Goal: Information Seeking & Learning: Learn about a topic

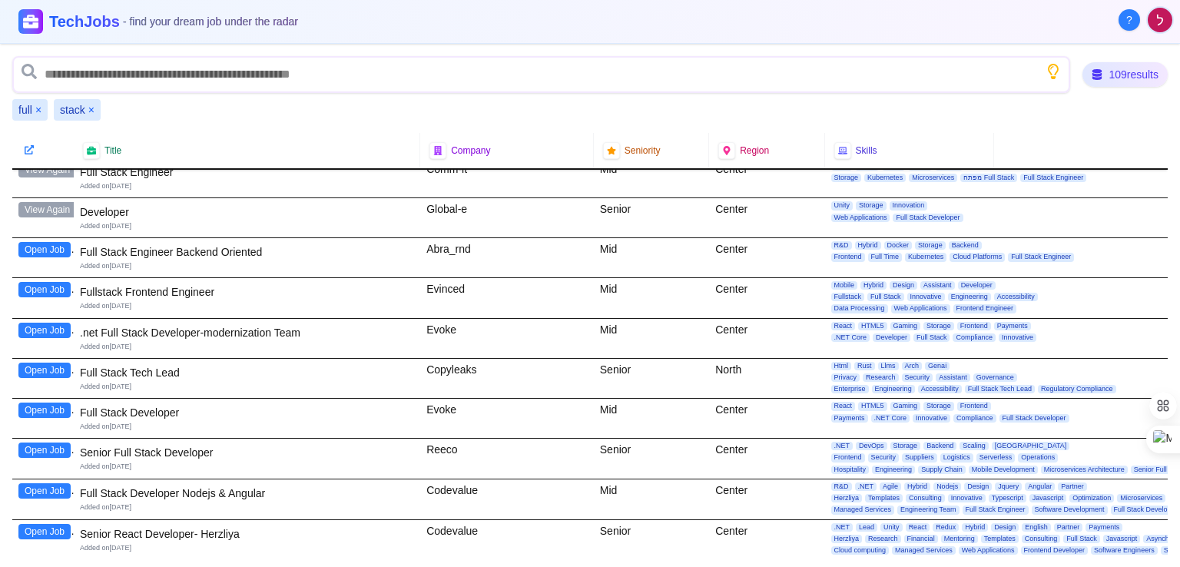
scroll to position [141, 0]
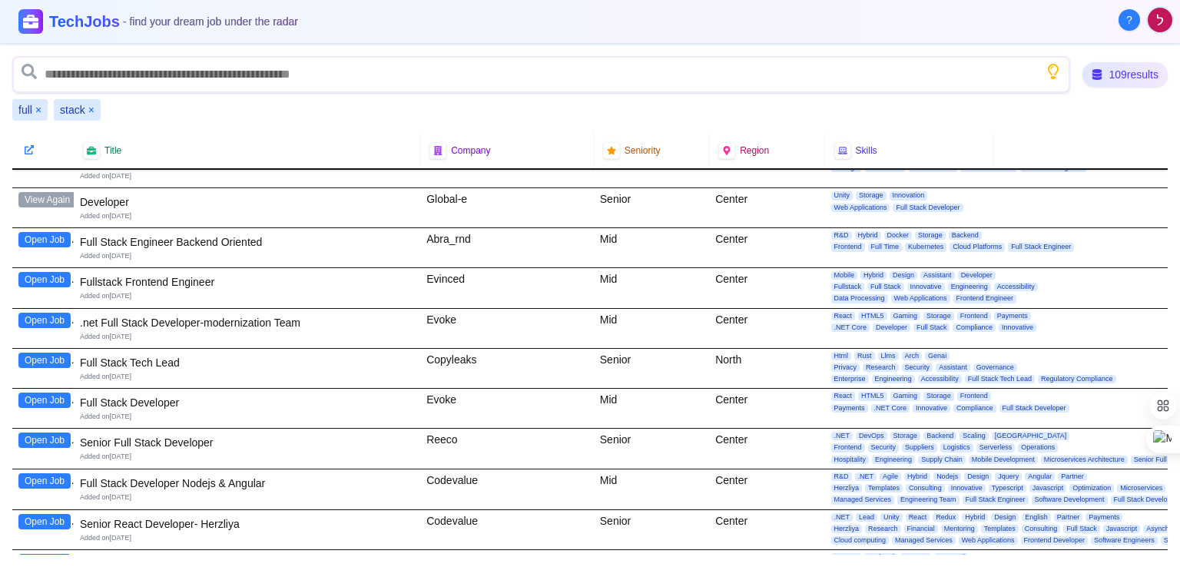
click at [45, 274] on button "Open Job" at bounding box center [44, 279] width 52 height 15
click at [59, 241] on button "Open Job" at bounding box center [44, 239] width 52 height 15
click at [25, 399] on button "Open Job" at bounding box center [44, 400] width 52 height 15
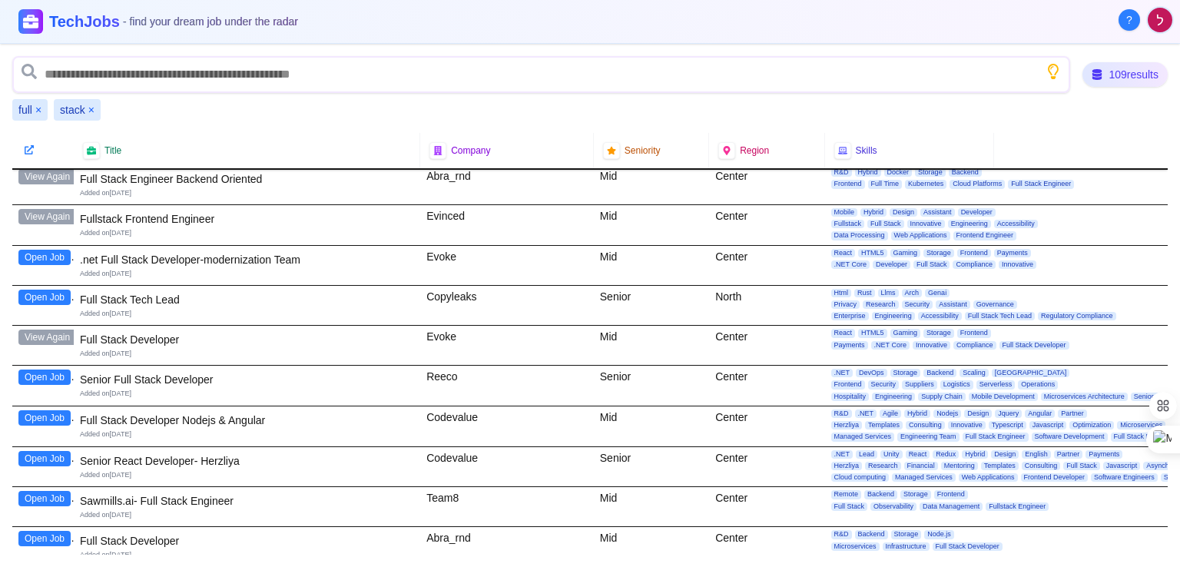
scroll to position [208, 0]
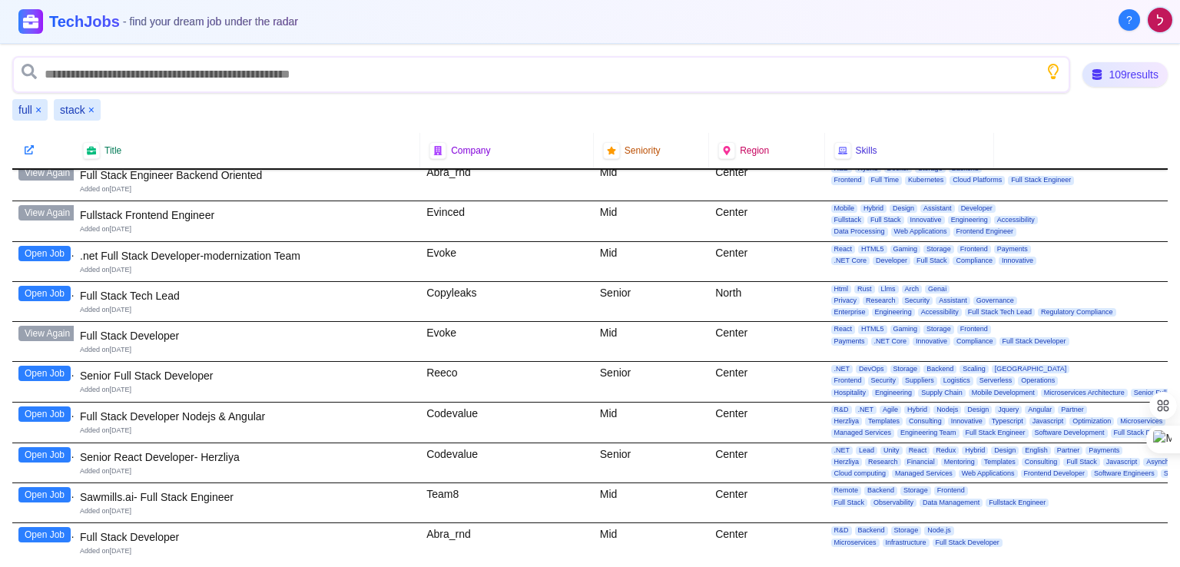
click at [52, 367] on button "Open Job" at bounding box center [44, 373] width 52 height 15
drag, startPoint x: 68, startPoint y: 410, endPoint x: 65, endPoint y: 419, distance: 9.7
click at [65, 419] on div "Open Job" at bounding box center [42, 423] width 61 height 40
click at [55, 410] on button "Open Job" at bounding box center [44, 414] width 52 height 15
click at [61, 452] on button "Open Job" at bounding box center [44, 454] width 52 height 15
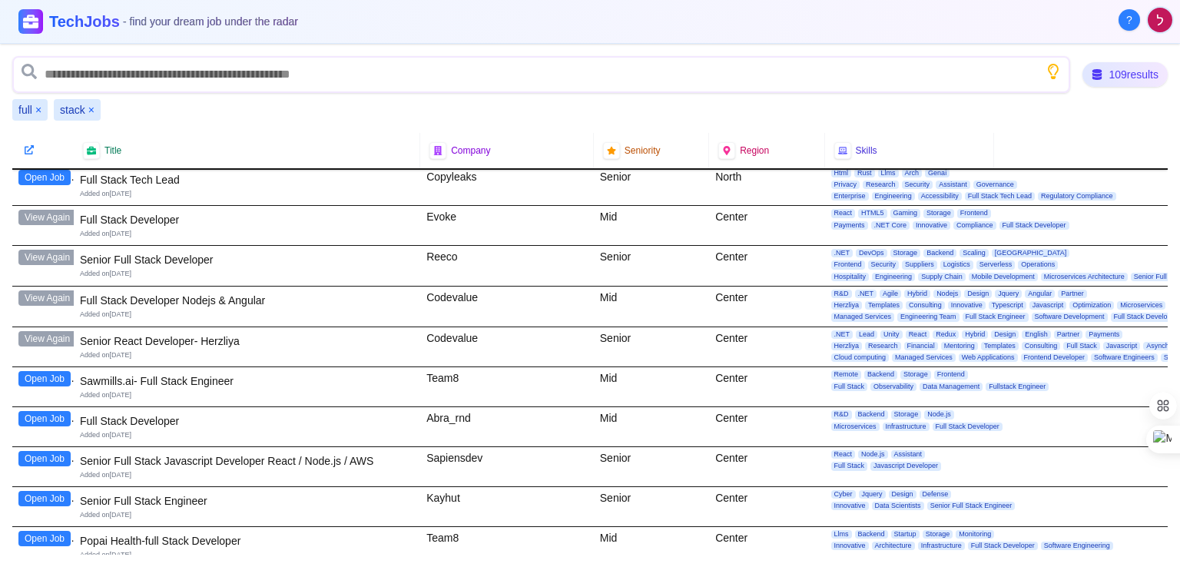
scroll to position [325, 0]
click at [47, 410] on button "Open Job" at bounding box center [44, 417] width 52 height 15
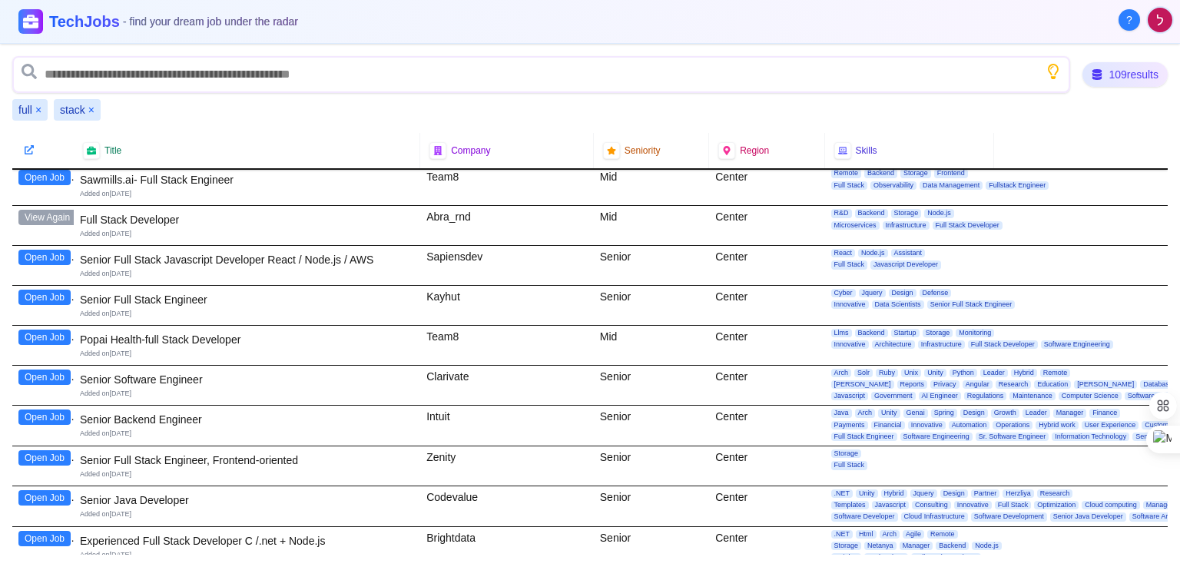
scroll to position [527, 0]
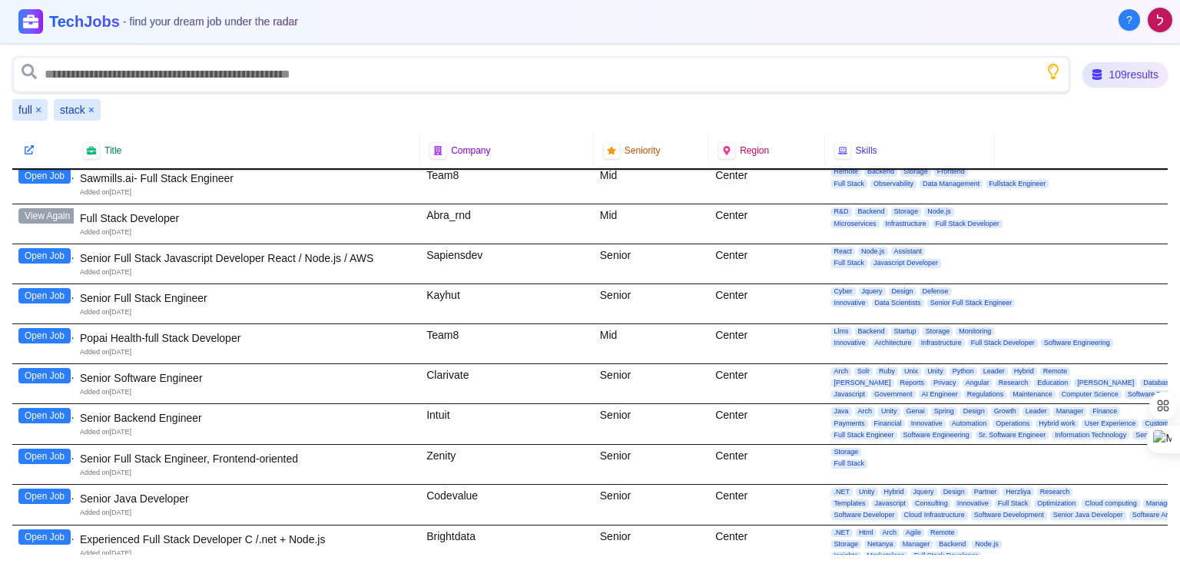
click at [58, 251] on button "Open Job" at bounding box center [44, 255] width 52 height 15
drag, startPoint x: 40, startPoint y: 290, endPoint x: 0, endPoint y: 298, distance: 40.8
click at [0, 298] on div "109 results full × stack × Title Company Seniority Region Skills View Again Ful…" at bounding box center [590, 305] width 1180 height 523
drag, startPoint x: 48, startPoint y: 292, endPoint x: 74, endPoint y: 252, distance: 47.3
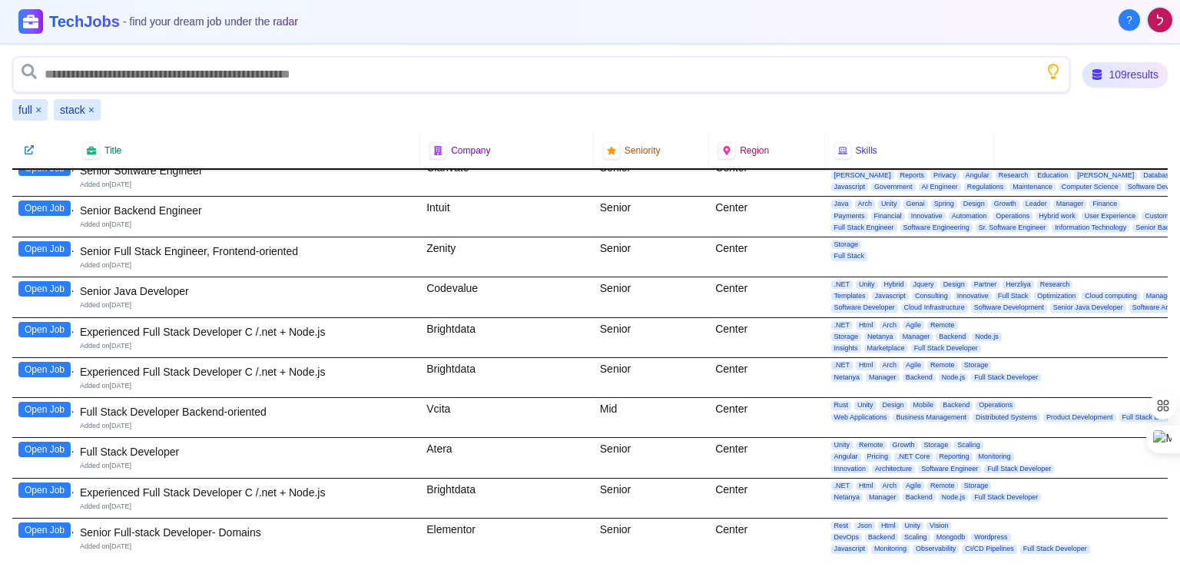
scroll to position [737, 0]
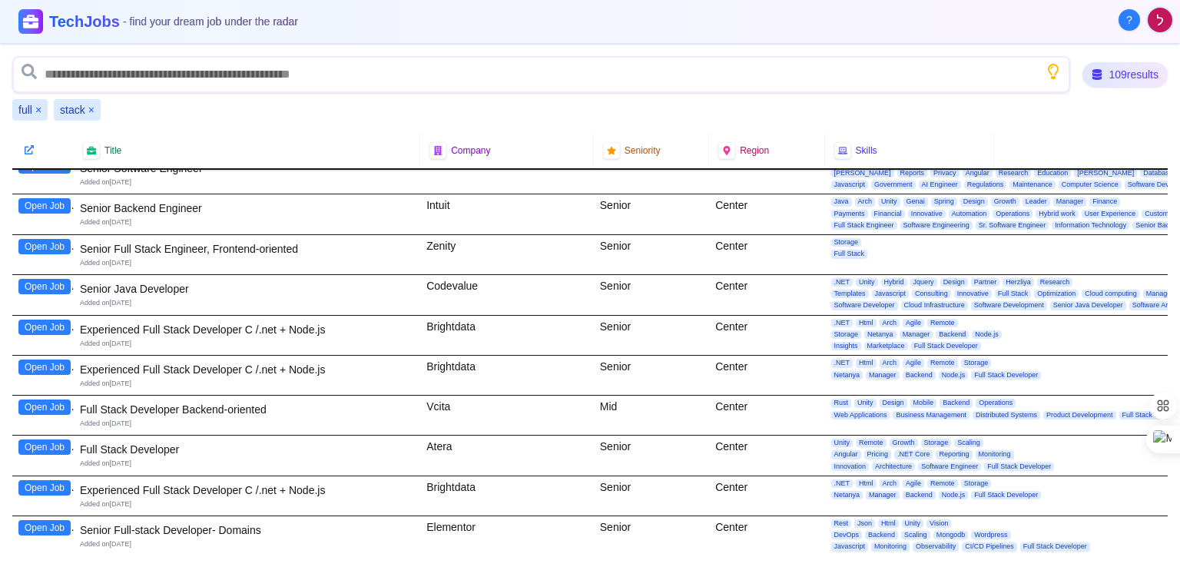
click at [37, 442] on button "Open Job" at bounding box center [44, 447] width 52 height 15
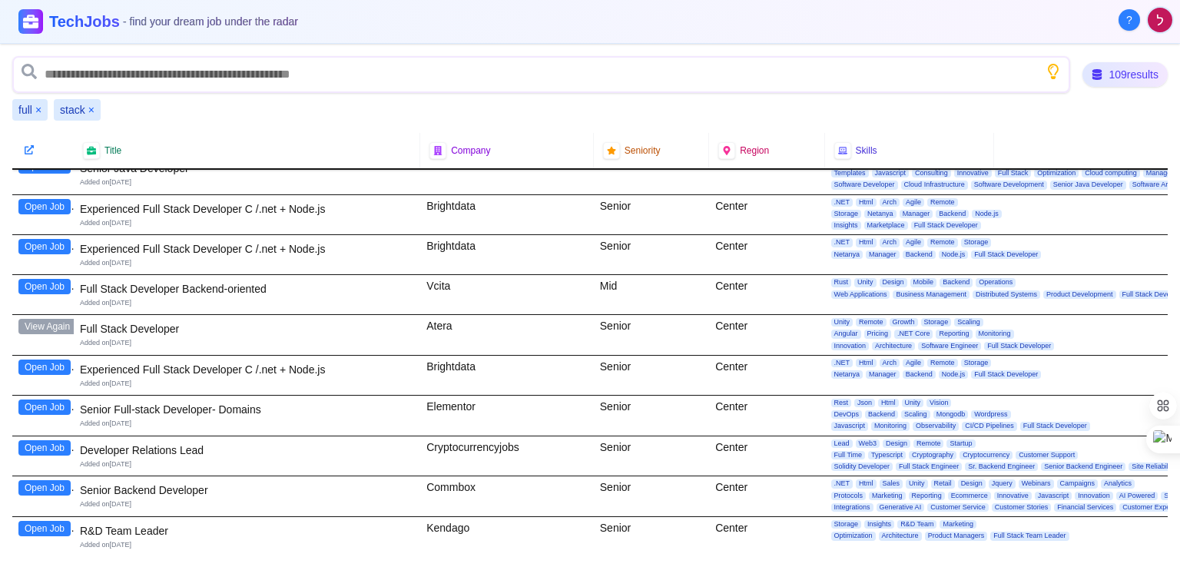
scroll to position [859, 0]
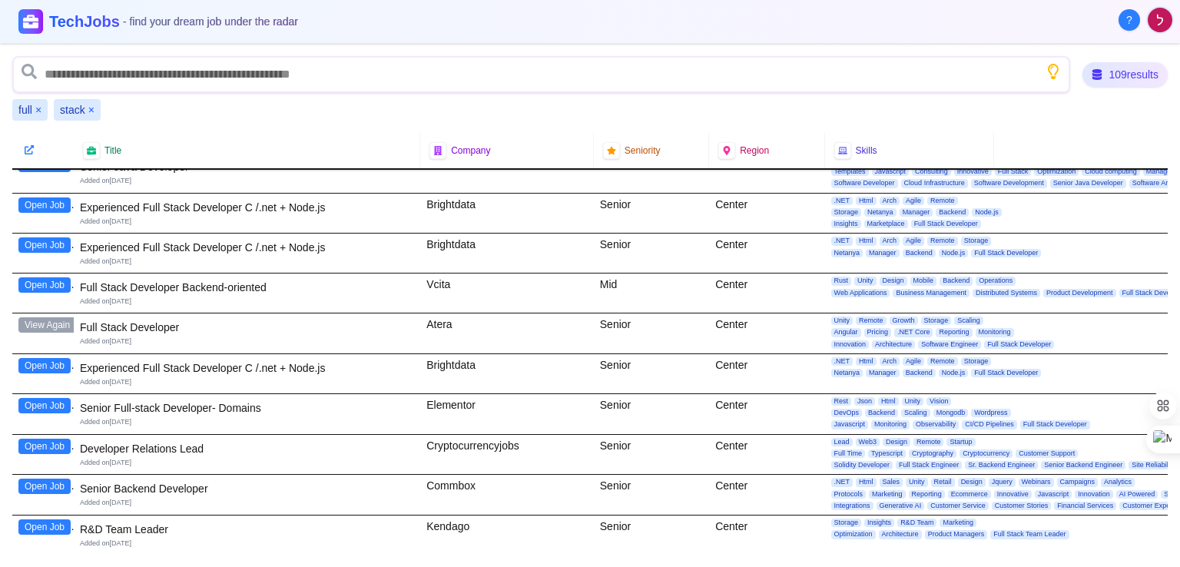
click at [56, 403] on button "Open Job" at bounding box center [44, 405] width 52 height 15
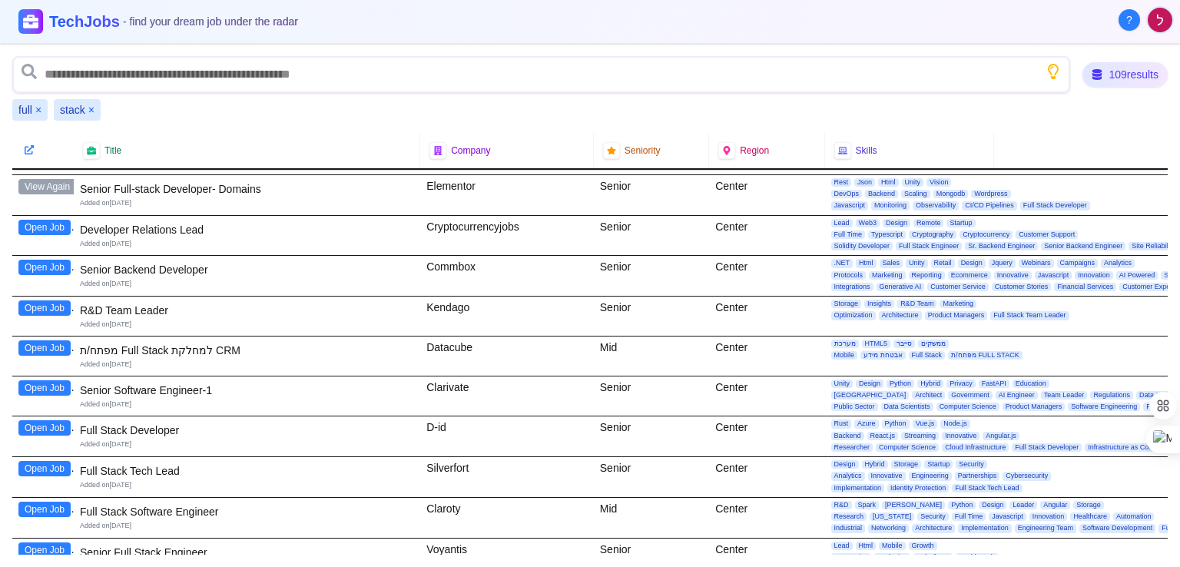
scroll to position [1079, 0]
click at [47, 340] on button "Open Job" at bounding box center [44, 347] width 52 height 15
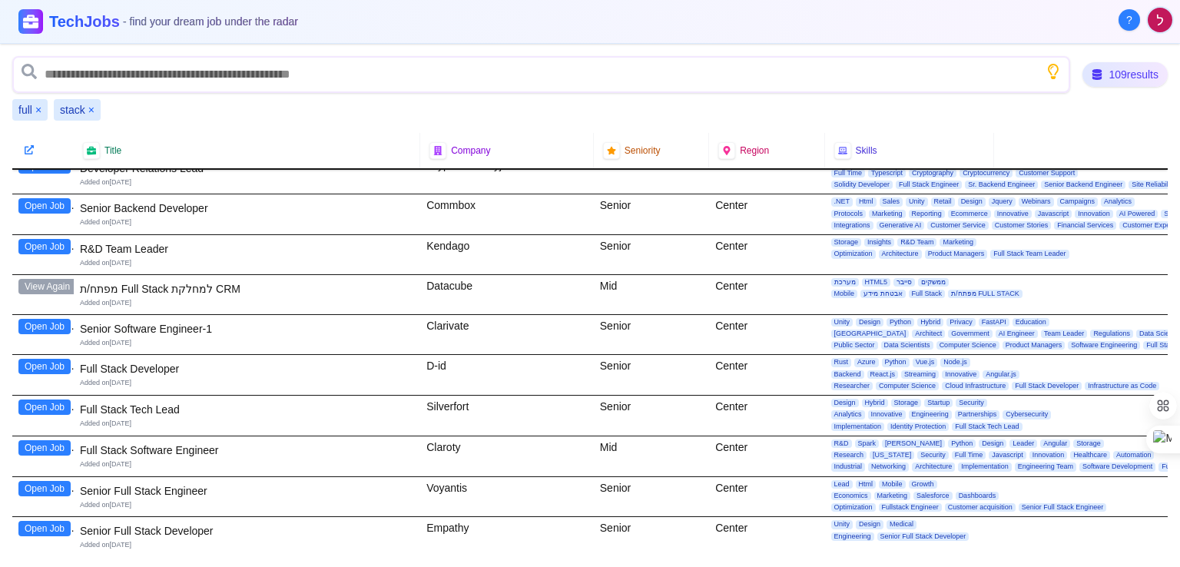
scroll to position [1154, 0]
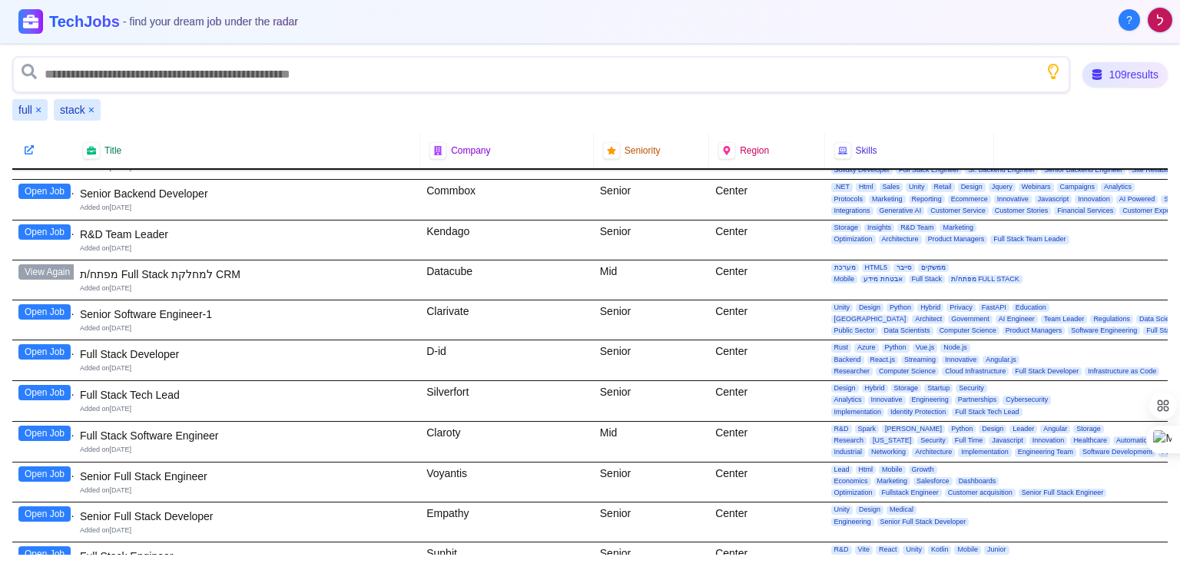
click at [55, 304] on button "Open Job" at bounding box center [44, 311] width 52 height 15
click at [65, 344] on button "Open Job" at bounding box center [44, 351] width 52 height 15
click at [49, 428] on button "Open Job" at bounding box center [44, 433] width 52 height 15
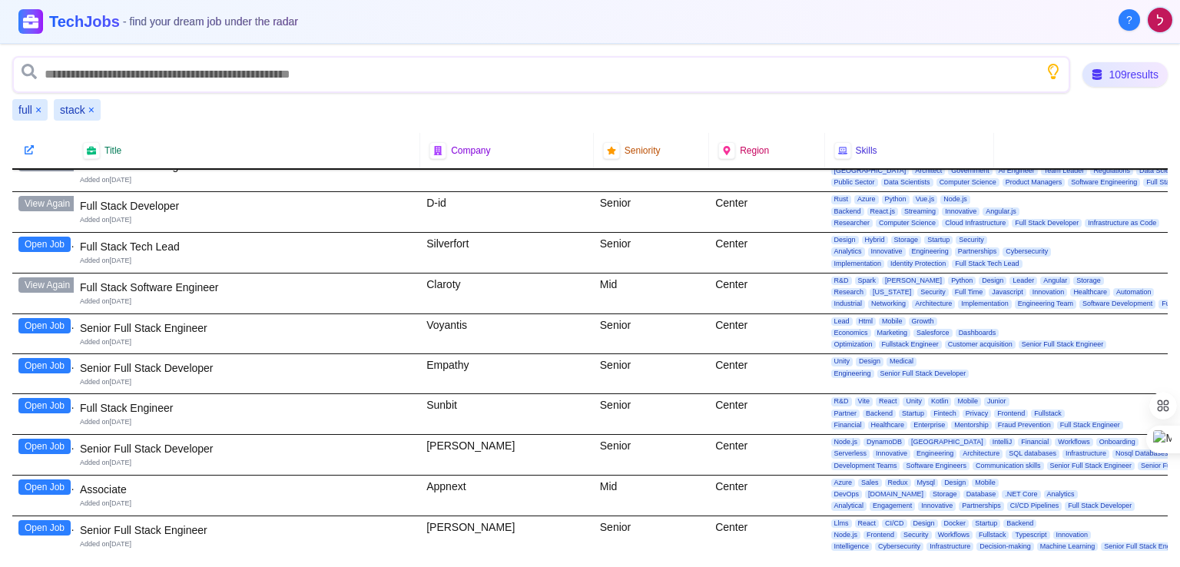
scroll to position [1306, 0]
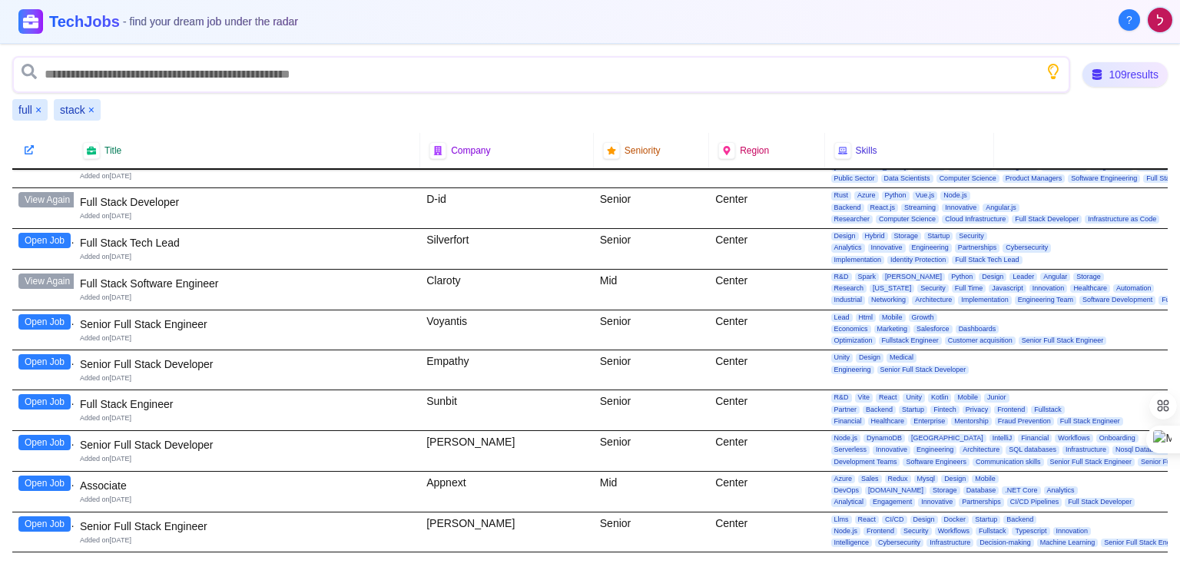
click at [58, 314] on button "Open Job" at bounding box center [44, 321] width 52 height 15
click at [54, 354] on button "Open Job" at bounding box center [44, 361] width 52 height 15
click at [53, 394] on button "Open Job" at bounding box center [44, 401] width 52 height 15
click at [51, 436] on button "Open Job" at bounding box center [44, 442] width 52 height 15
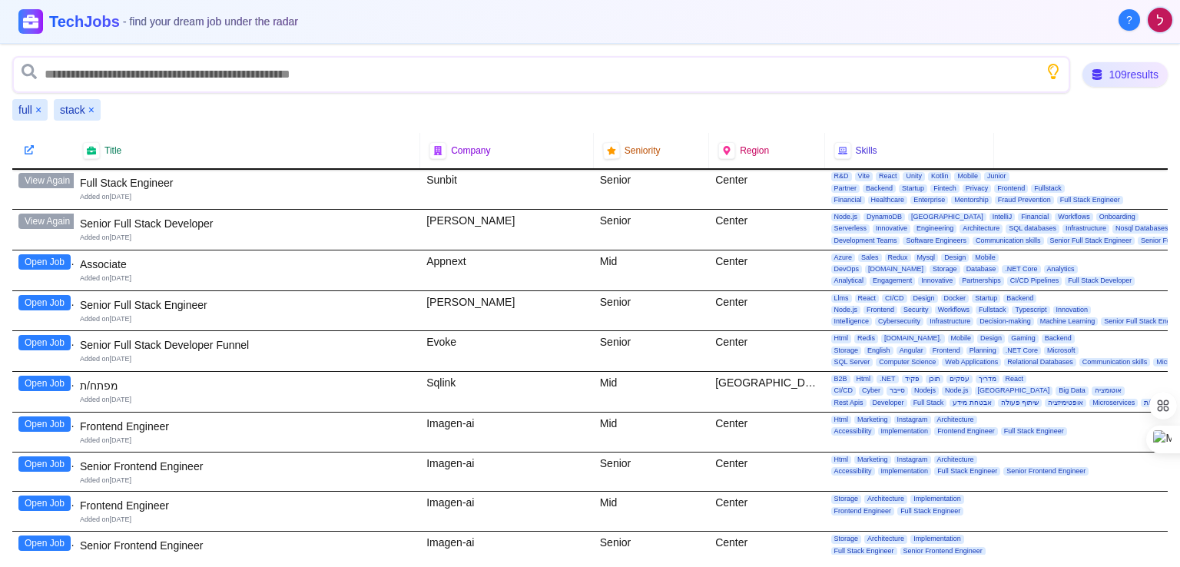
scroll to position [1529, 0]
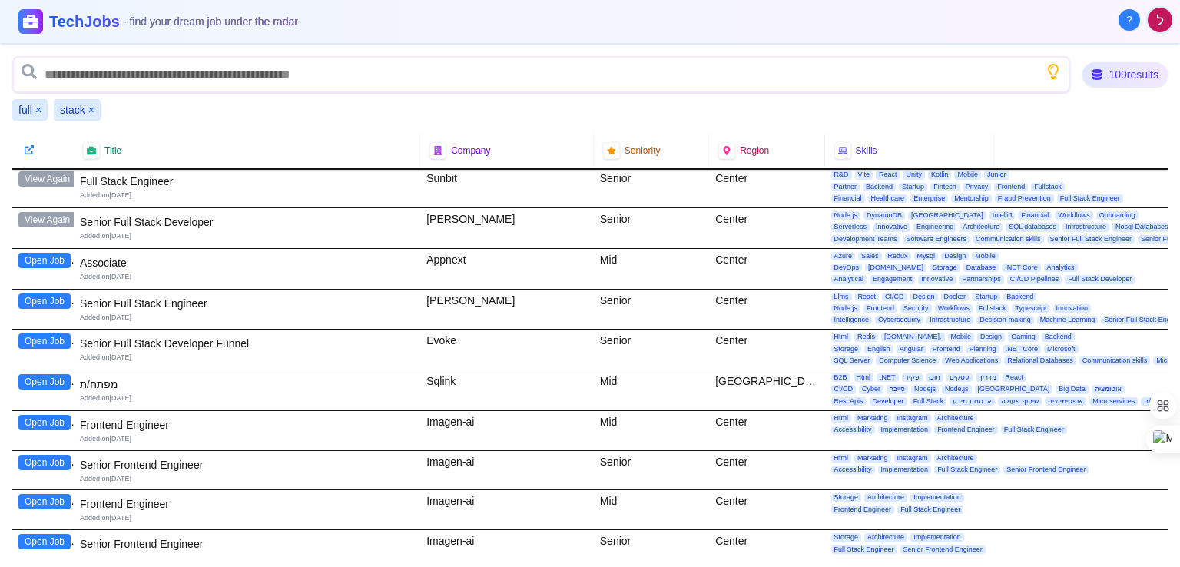
drag, startPoint x: 42, startPoint y: 298, endPoint x: 43, endPoint y: 290, distance: 7.7
click at [43, 294] on button "Open Job" at bounding box center [44, 301] width 52 height 15
click at [48, 341] on div "Open Job" at bounding box center [42, 350] width 61 height 40
click at [49, 334] on button "Open Job" at bounding box center [44, 341] width 52 height 15
click at [55, 380] on button "Open Job" at bounding box center [44, 381] width 52 height 15
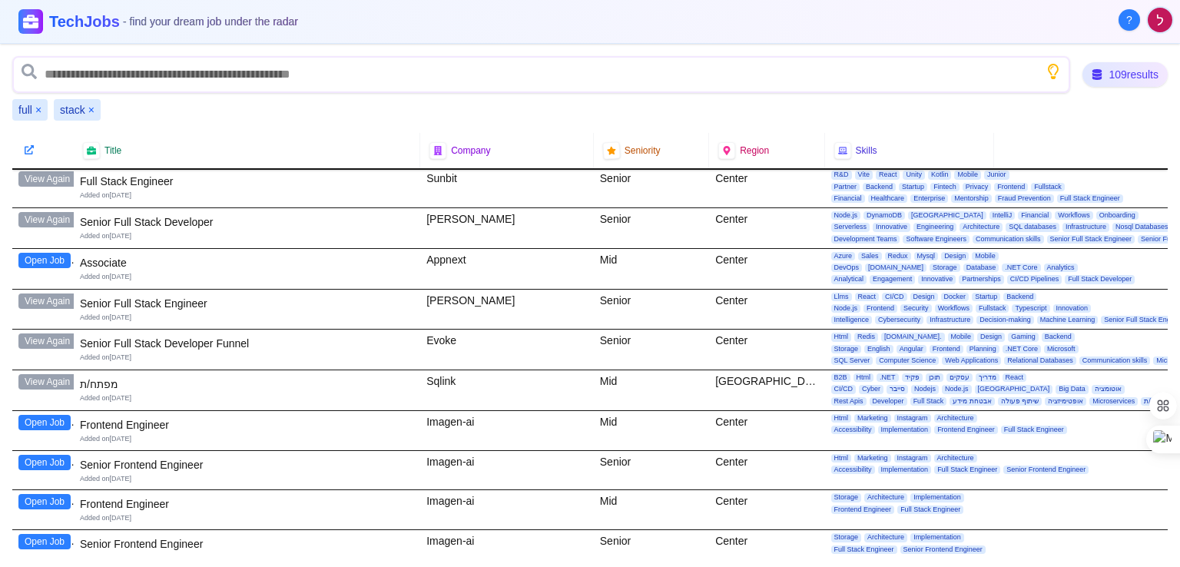
click at [58, 415] on button "Open Job" at bounding box center [44, 422] width 52 height 15
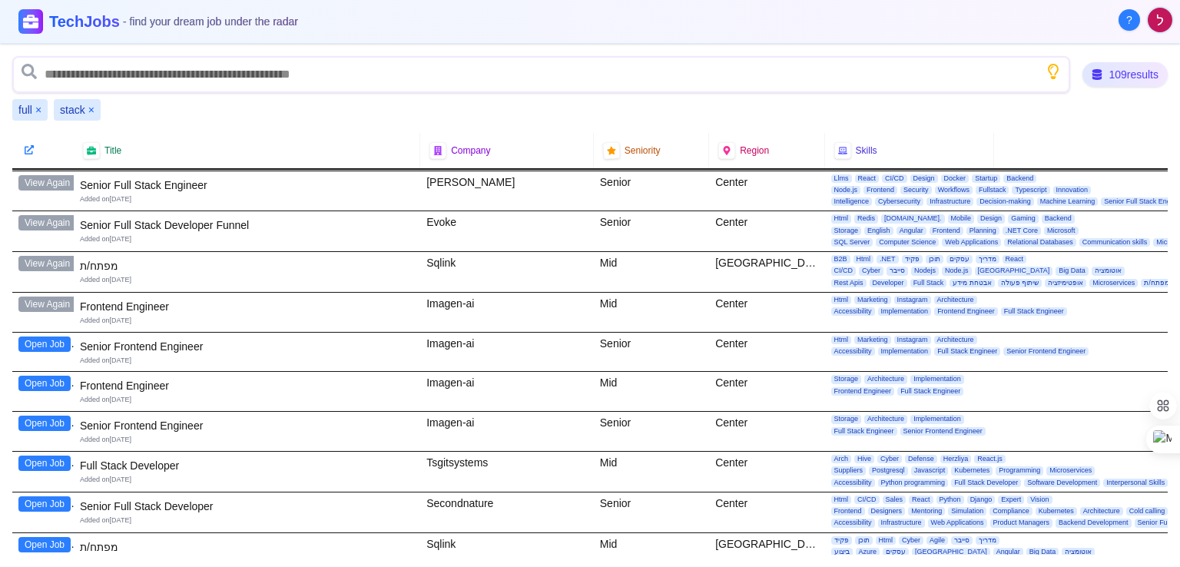
scroll to position [1646, 0]
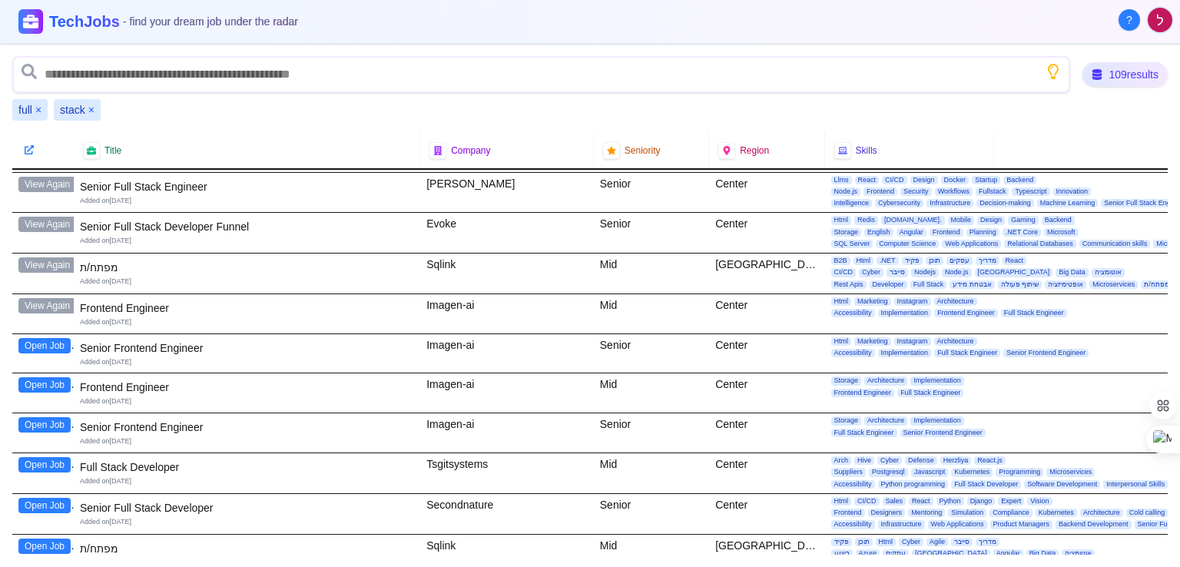
click at [38, 338] on button "Open Job" at bounding box center [44, 345] width 52 height 15
click at [49, 377] on button "Open Job" at bounding box center [44, 384] width 52 height 15
click at [52, 417] on button "Open Job" at bounding box center [44, 424] width 52 height 15
click at [38, 461] on button "Open Job" at bounding box center [44, 464] width 52 height 15
click at [65, 498] on button "Open Job" at bounding box center [44, 505] width 52 height 15
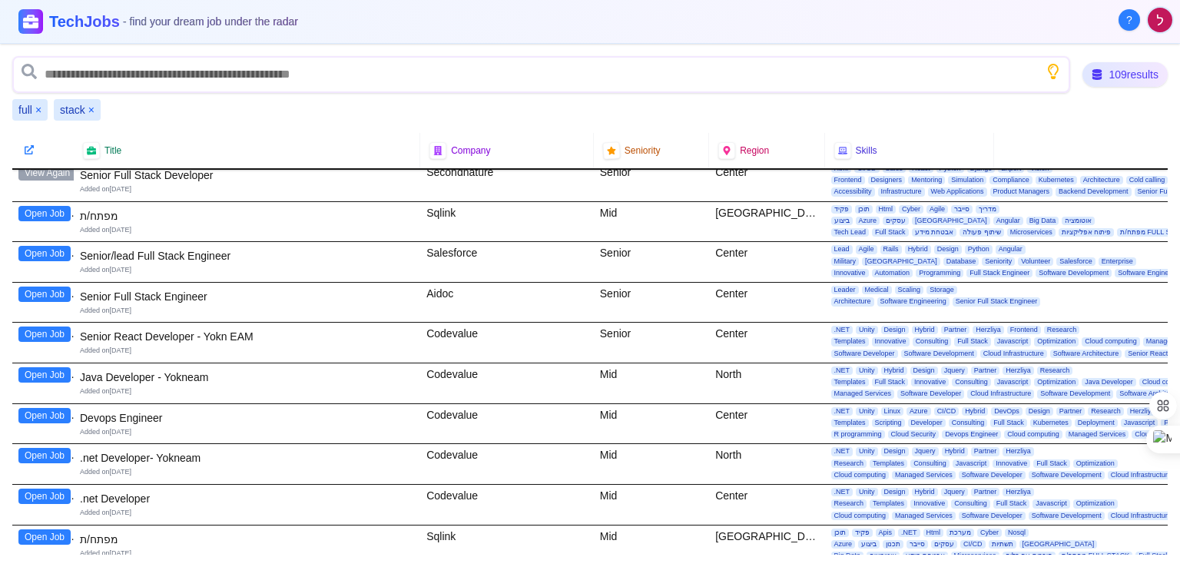
scroll to position [1989, 0]
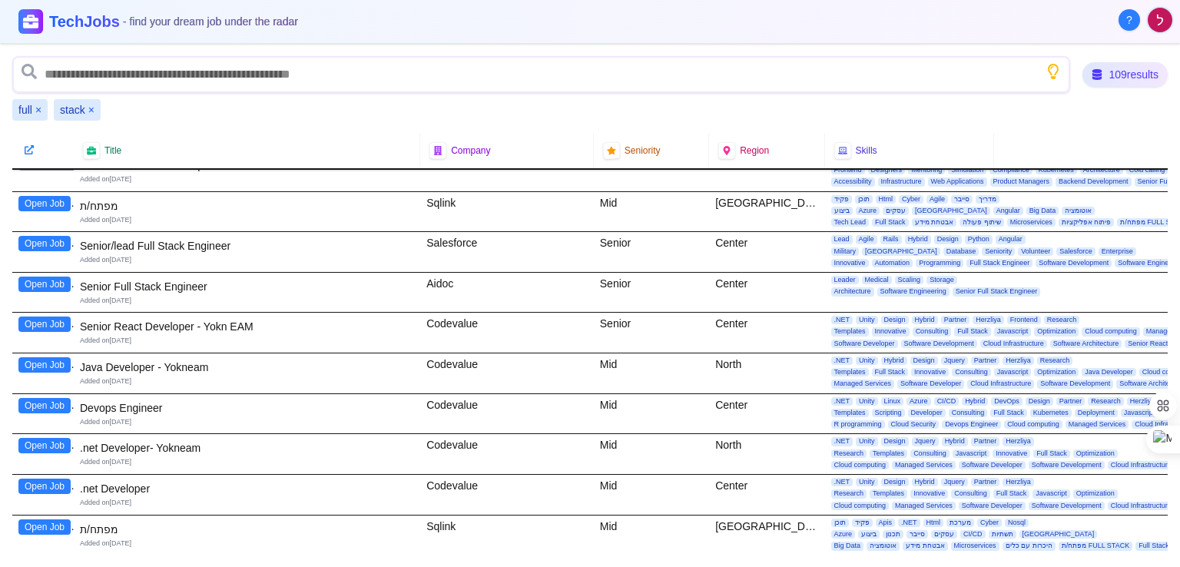
click at [51, 196] on button "Open Job" at bounding box center [44, 203] width 52 height 15
click at [39, 519] on button "Open Job" at bounding box center [44, 526] width 52 height 15
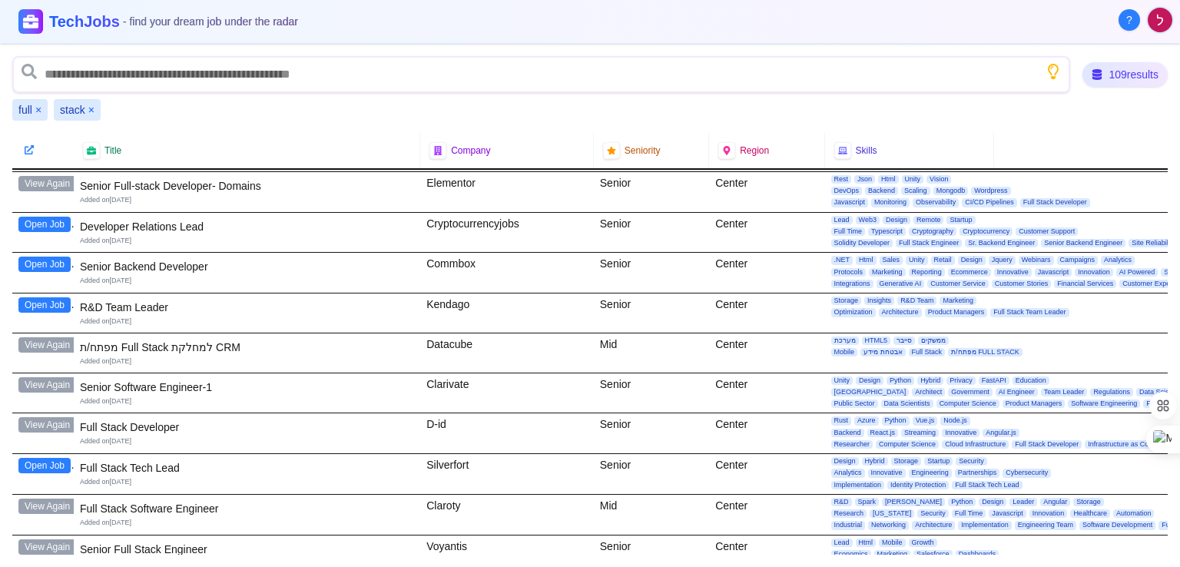
scroll to position [0, 0]
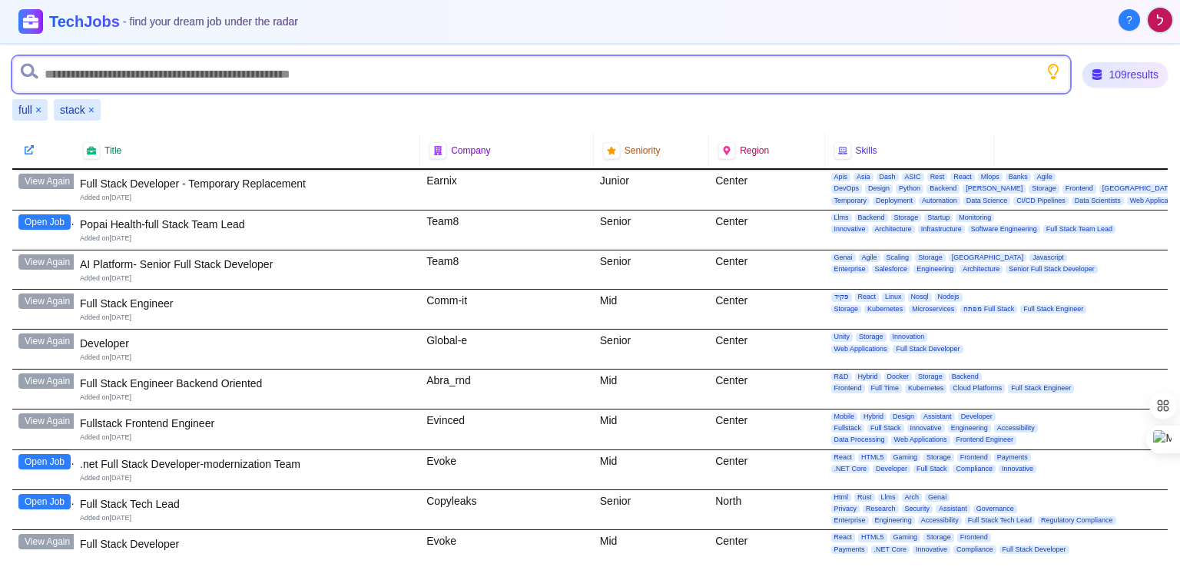
click at [317, 78] on input "text" at bounding box center [541, 74] width 1058 height 37
type input "********"
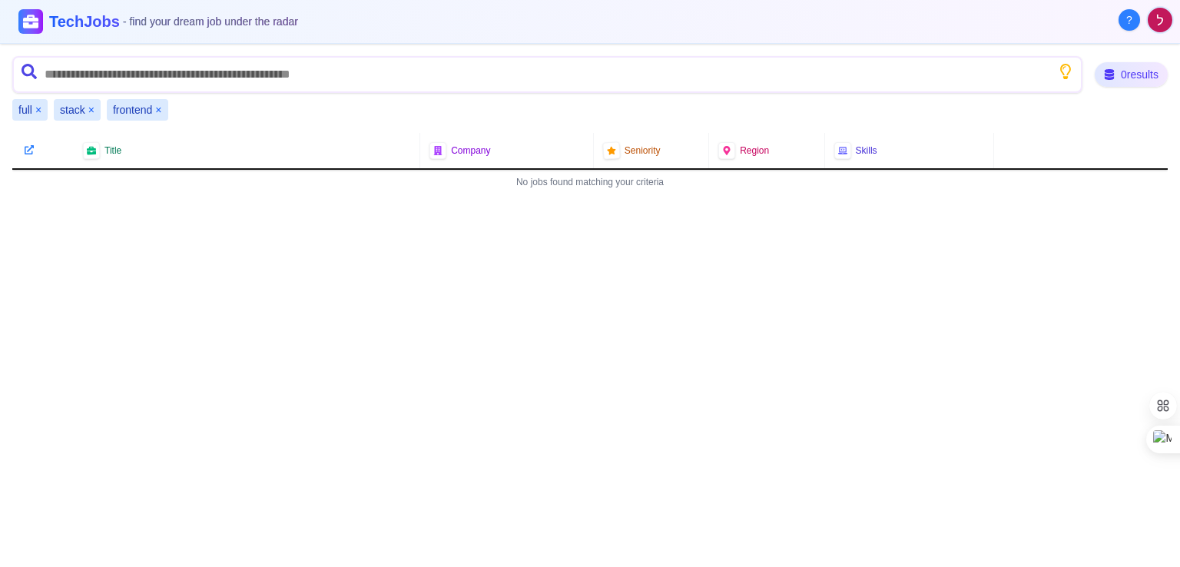
click at [89, 111] on button "×" at bounding box center [91, 109] width 6 height 15
click at [38, 112] on button "×" at bounding box center [38, 109] width 6 height 15
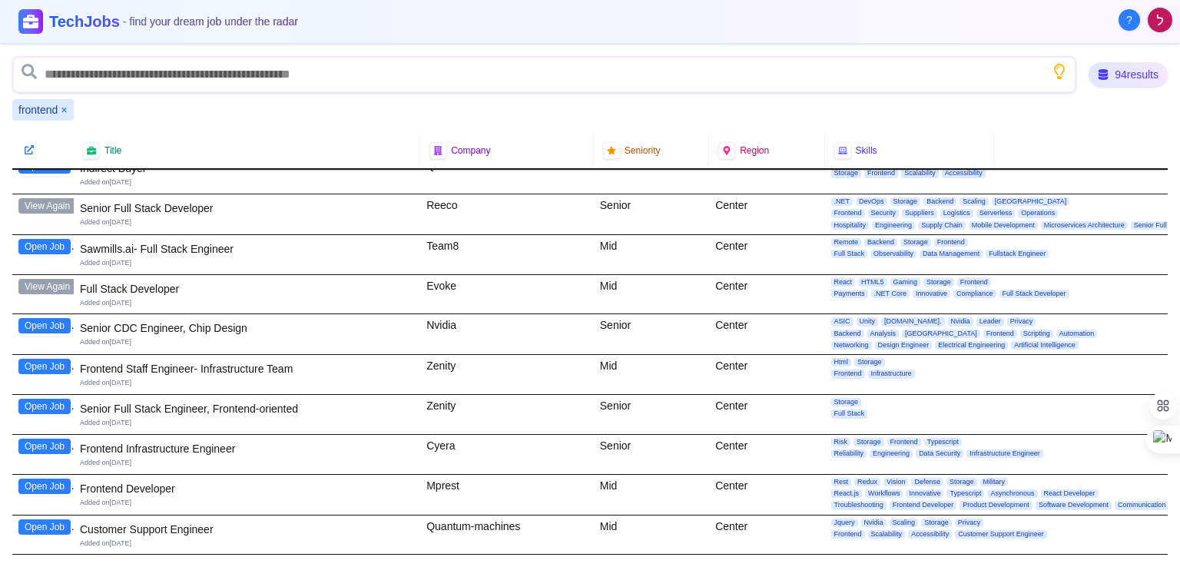
scroll to position [340, 0]
click at [58, 400] on button "Open Job" at bounding box center [44, 404] width 52 height 15
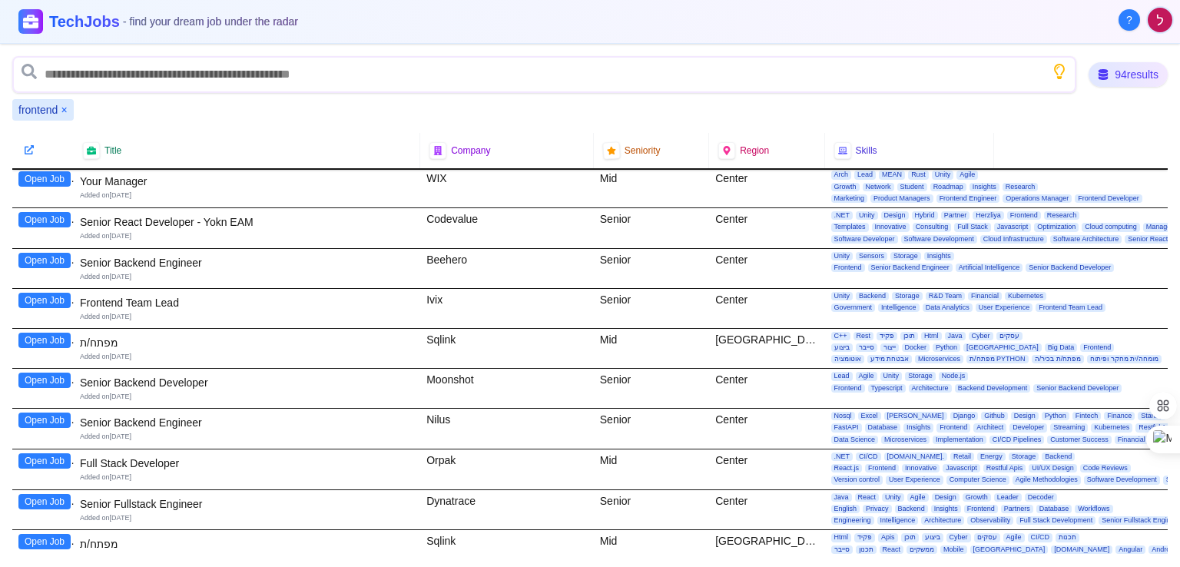
scroll to position [2010, 0]
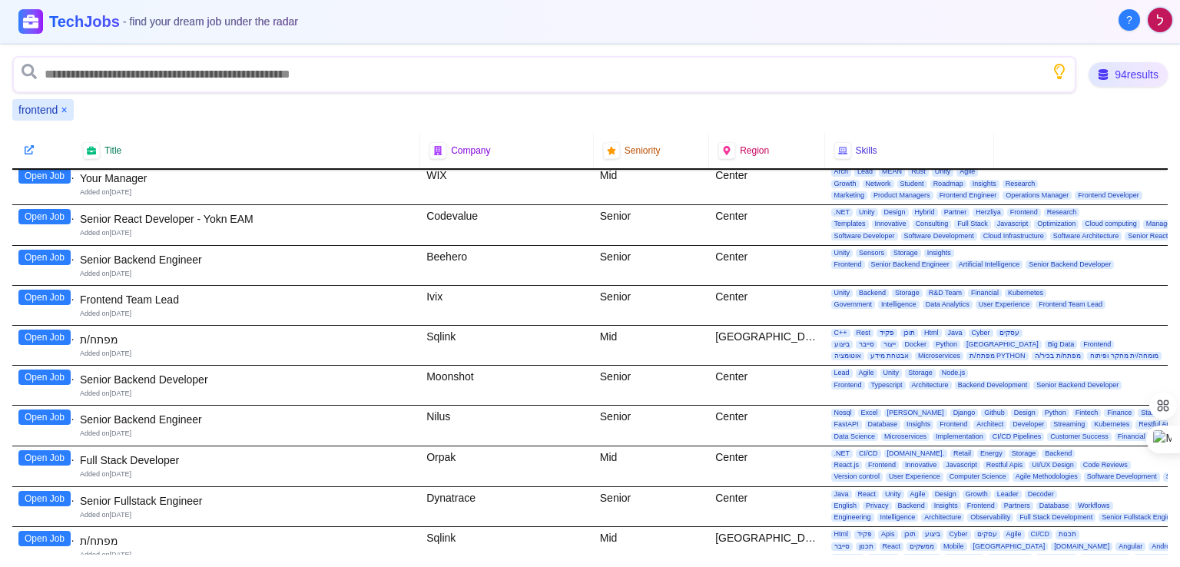
click at [49, 450] on button "Open Job" at bounding box center [44, 457] width 52 height 15
click at [67, 330] on button "Open Job" at bounding box center [44, 337] width 52 height 15
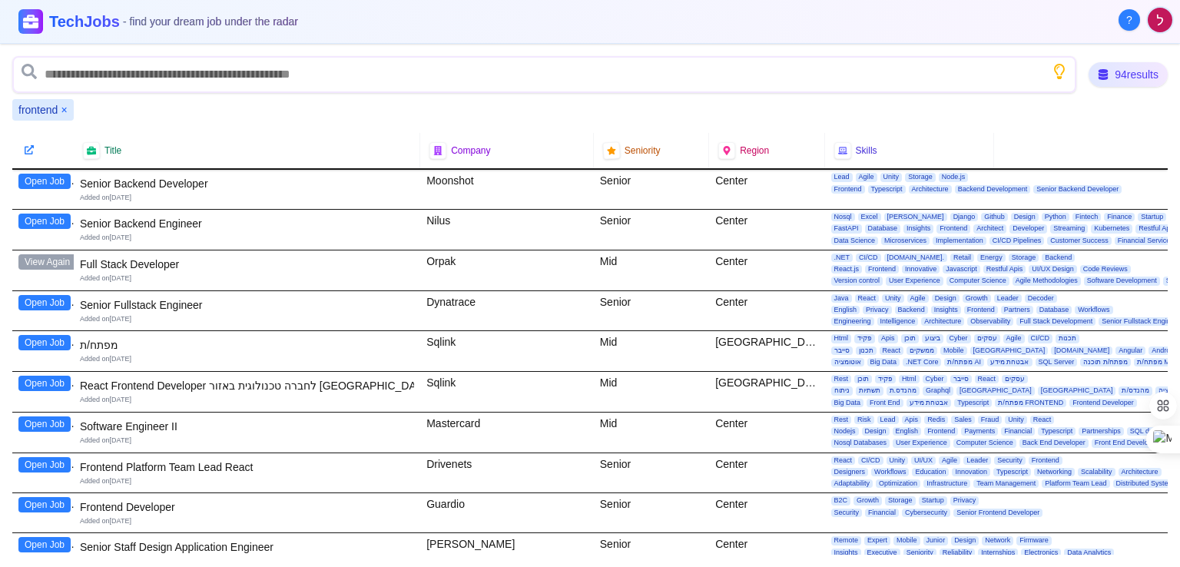
scroll to position [2209, 0]
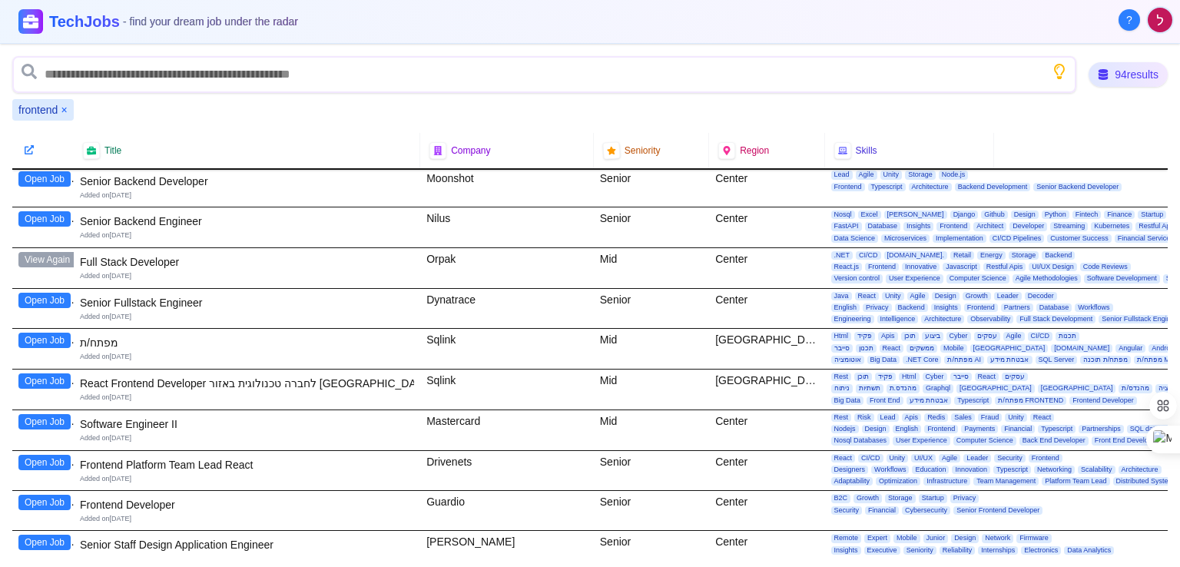
click at [55, 373] on button "Open Job" at bounding box center [44, 380] width 52 height 15
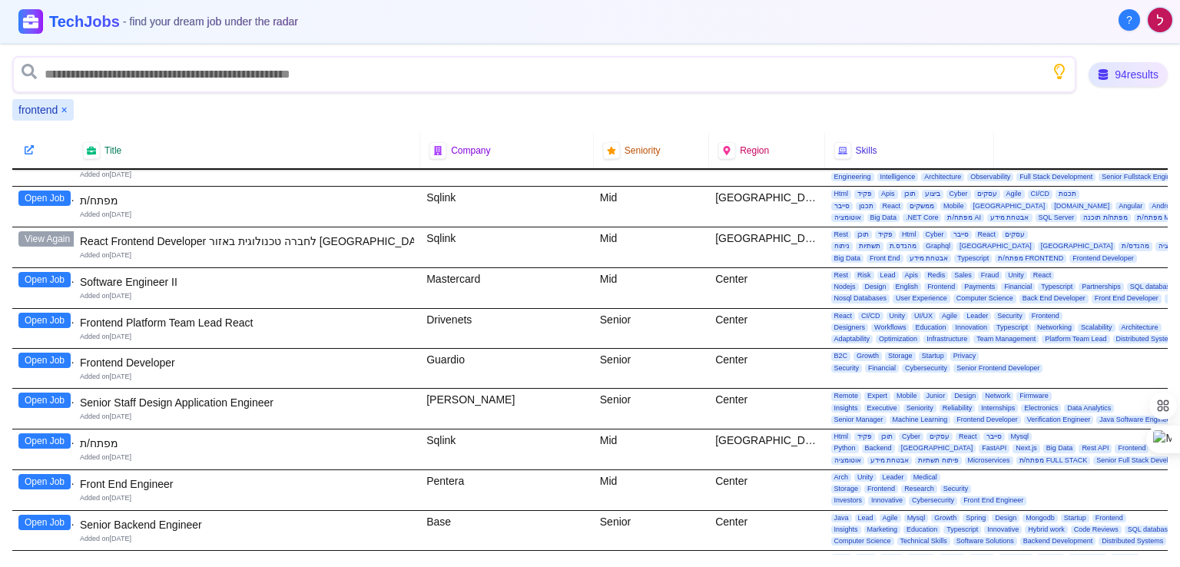
scroll to position [2350, 0]
click at [64, 353] on button "Open Job" at bounding box center [44, 360] width 52 height 15
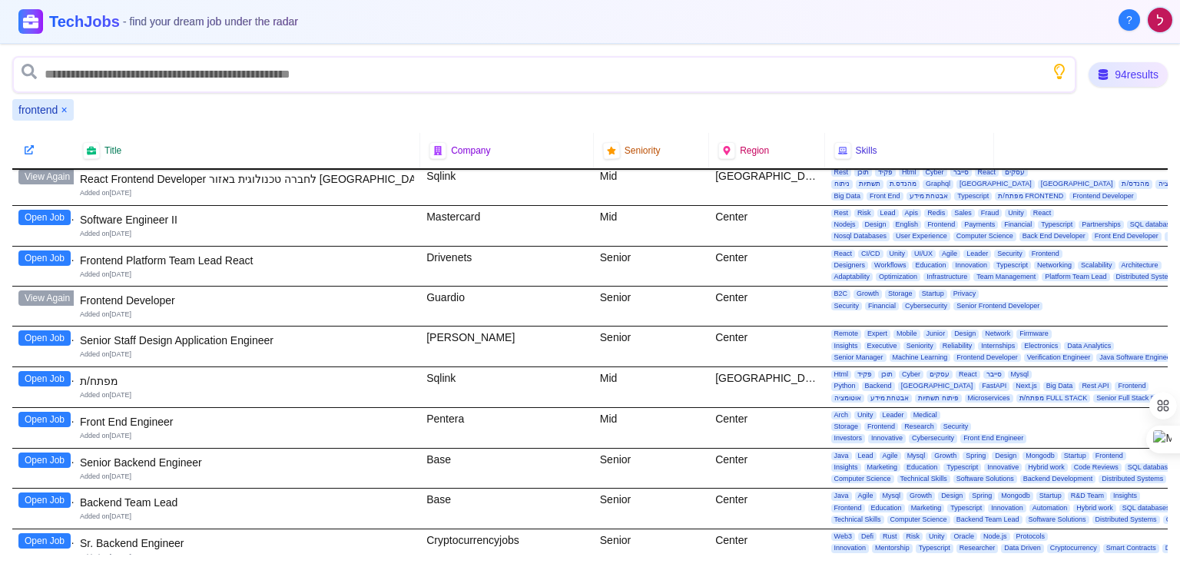
scroll to position [2418, 0]
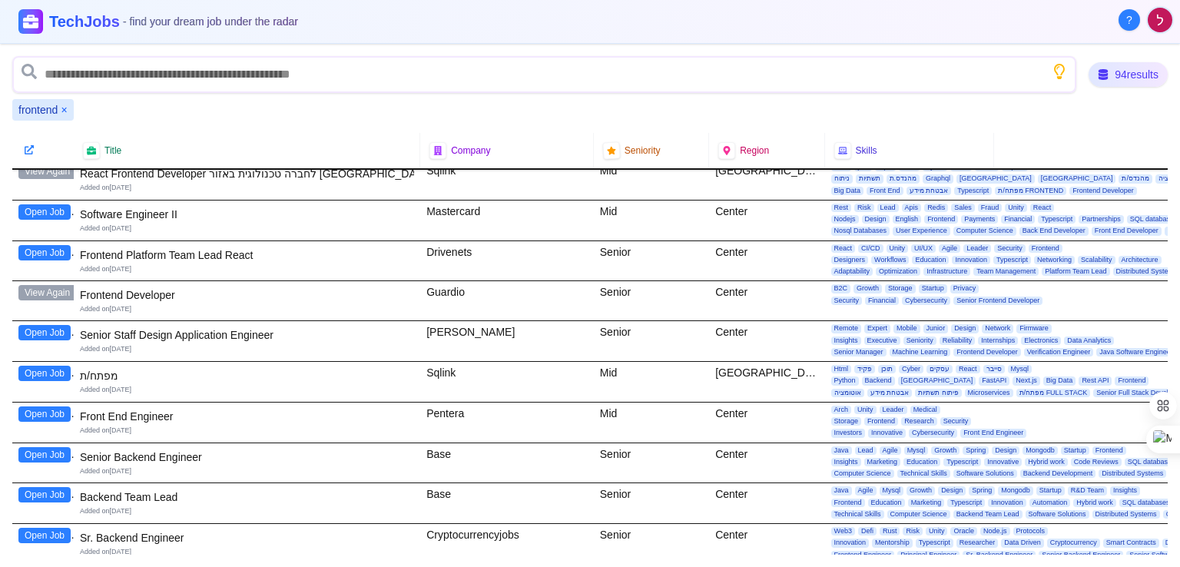
click at [49, 366] on button "Open Job" at bounding box center [44, 373] width 52 height 15
click at [52, 407] on button "Open Job" at bounding box center [44, 414] width 52 height 15
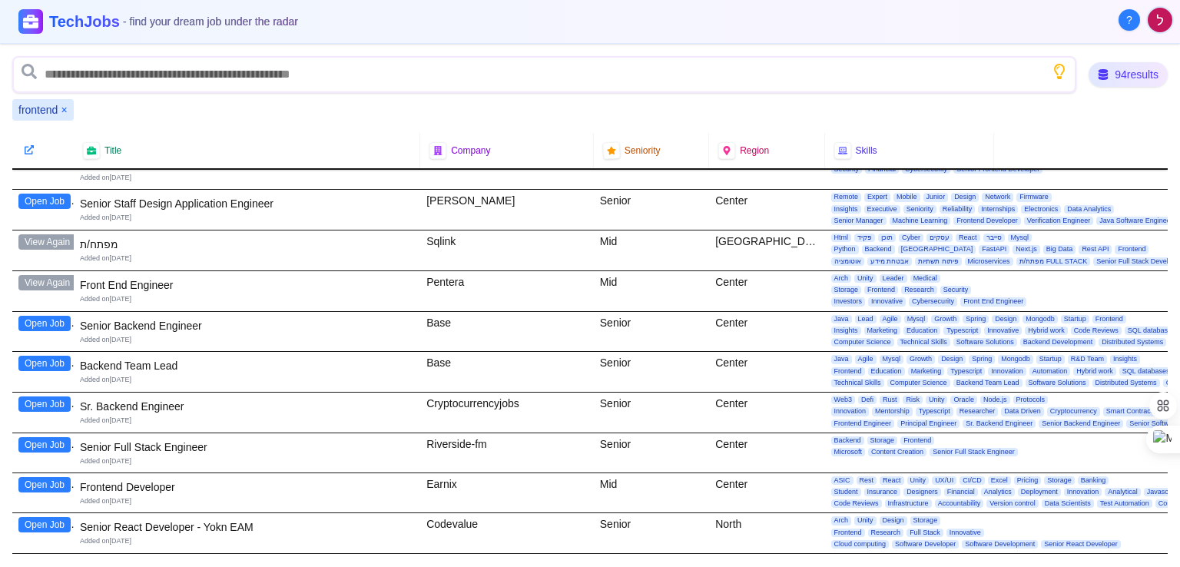
scroll to position [2557, 0]
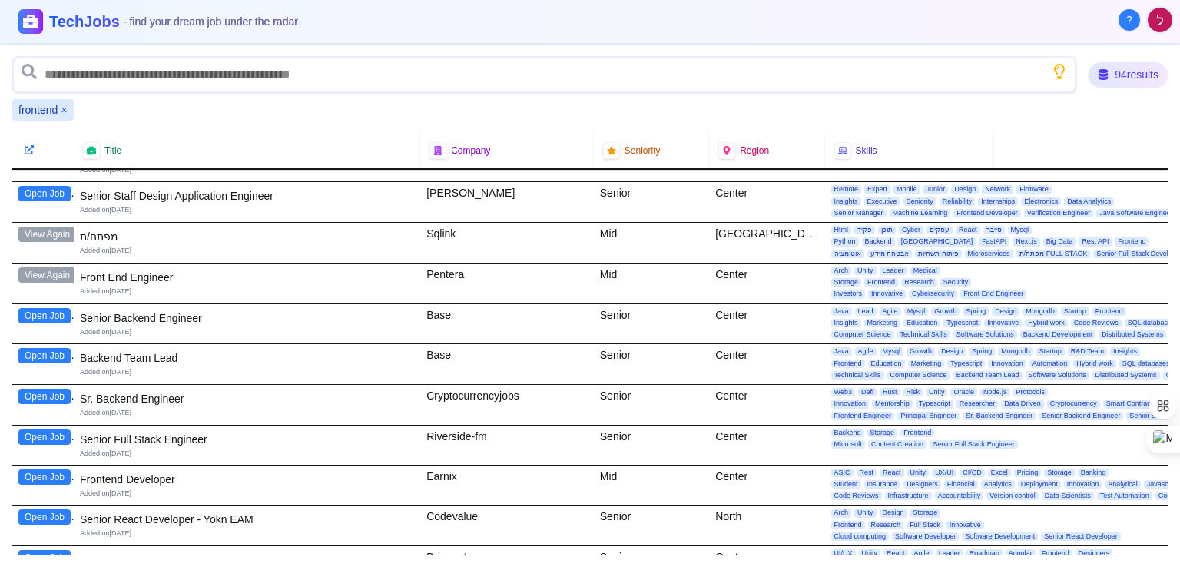
click at [43, 470] on button "Open Job" at bounding box center [44, 477] width 52 height 15
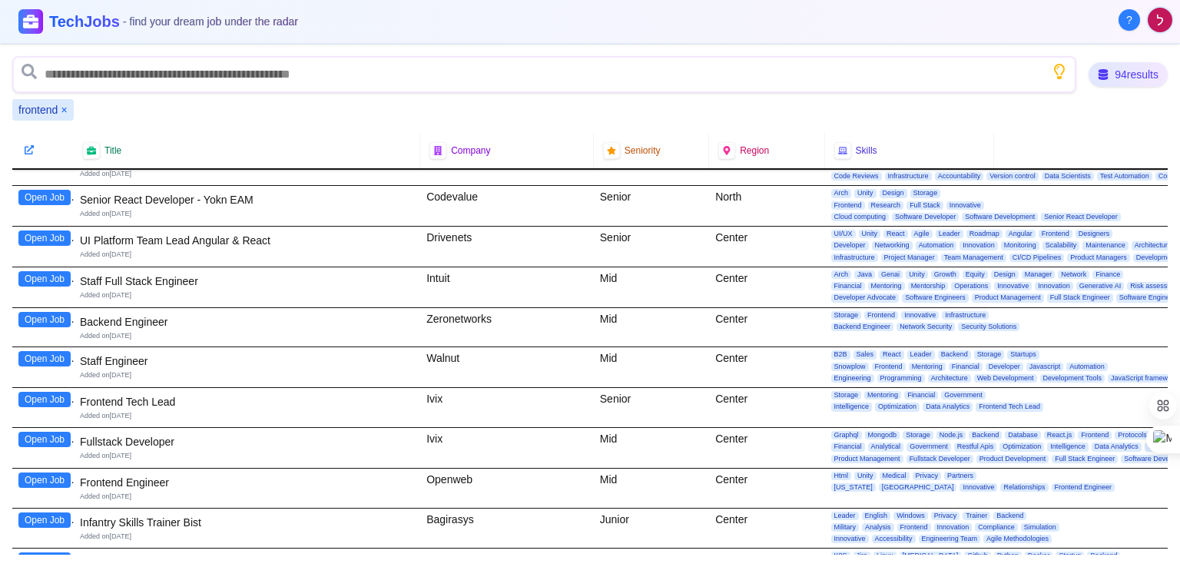
scroll to position [2879, 0]
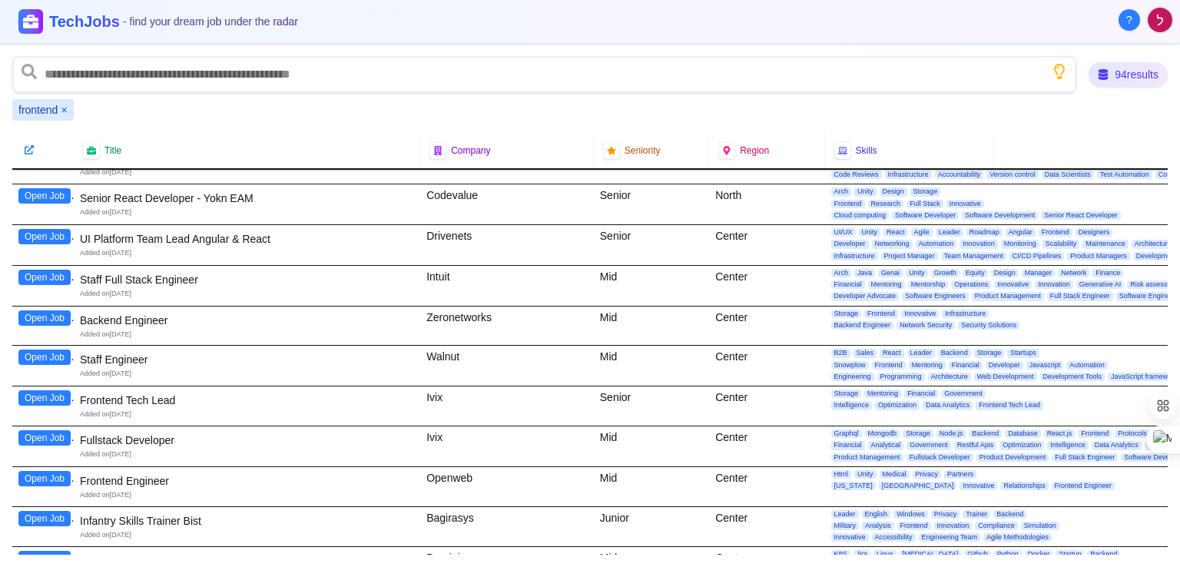
click at [52, 430] on button "Open Job" at bounding box center [44, 437] width 52 height 15
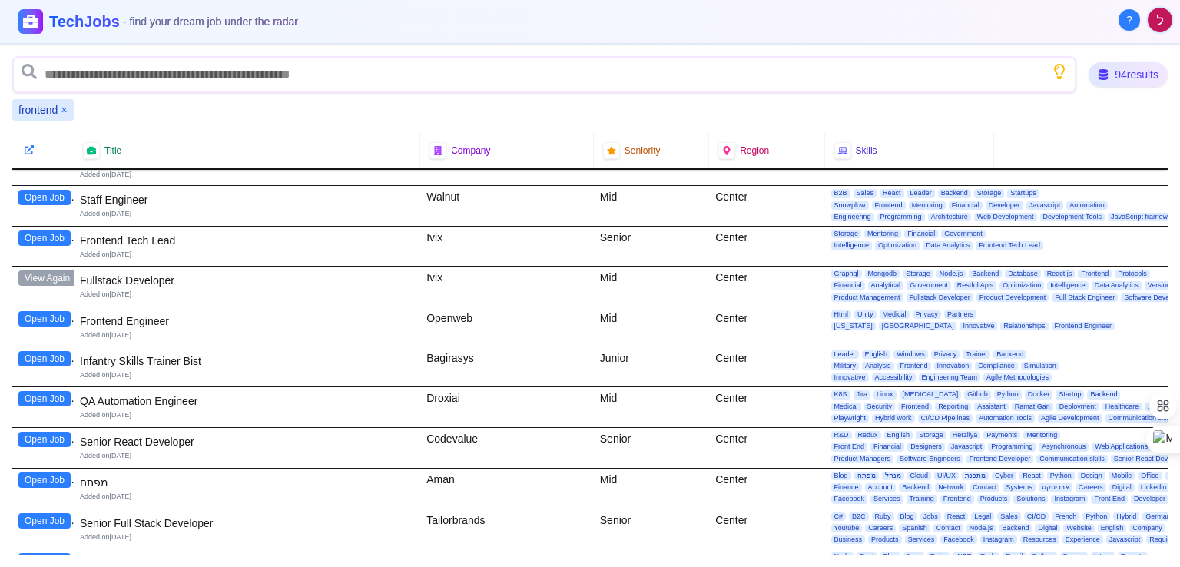
scroll to position [3039, 0]
click at [61, 310] on button "Open Job" at bounding box center [44, 317] width 52 height 15
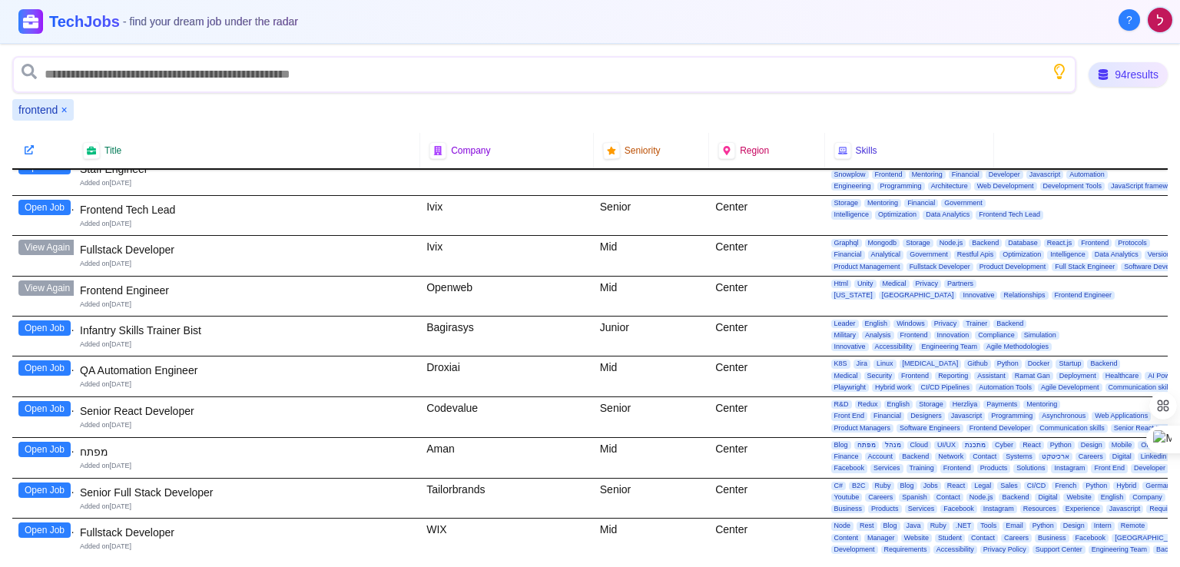
click at [52, 442] on button "Open Job" at bounding box center [44, 449] width 52 height 15
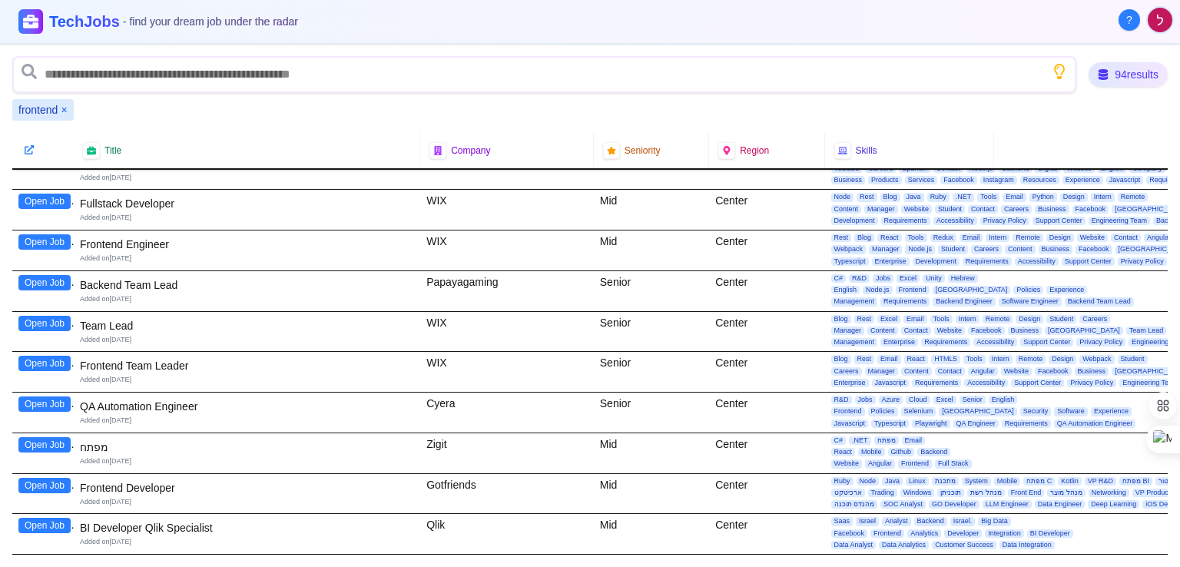
scroll to position [3410, 0]
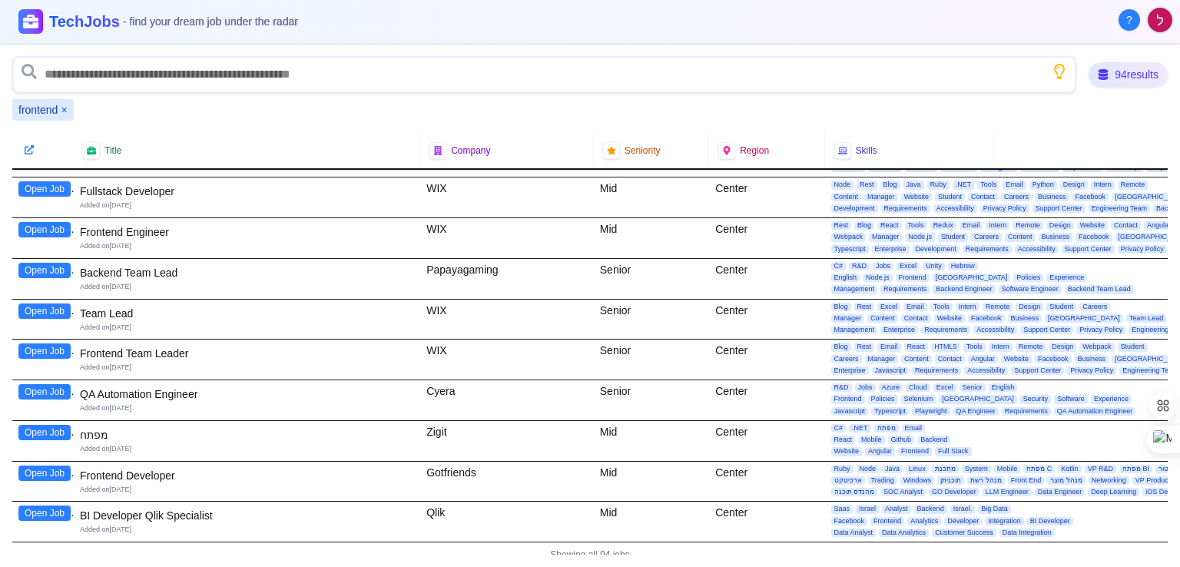
click at [62, 466] on button "Open Job" at bounding box center [44, 473] width 52 height 15
